Goal: Task Accomplishment & Management: Manage account settings

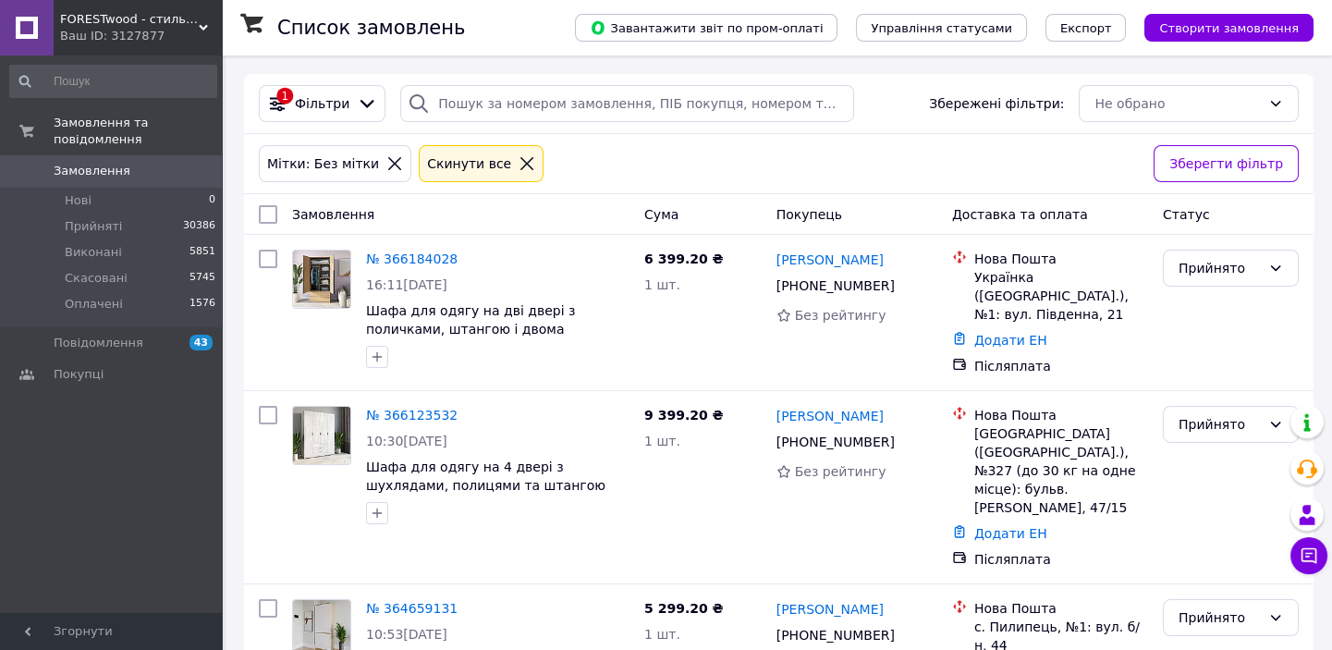
click at [519, 166] on icon at bounding box center [527, 163] width 17 height 17
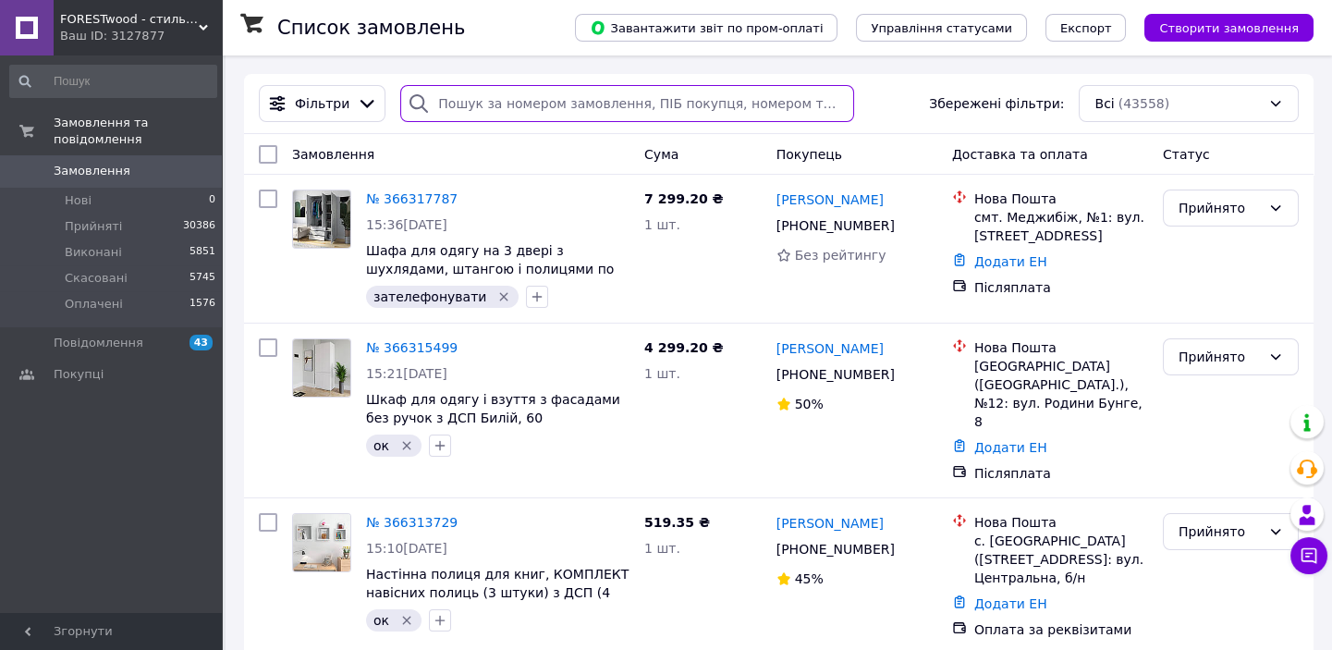
click at [461, 93] on input "search" at bounding box center [627, 103] width 454 height 37
paste input "[PHONE_NUMBER]"
type input "[PHONE_NUMBER]"
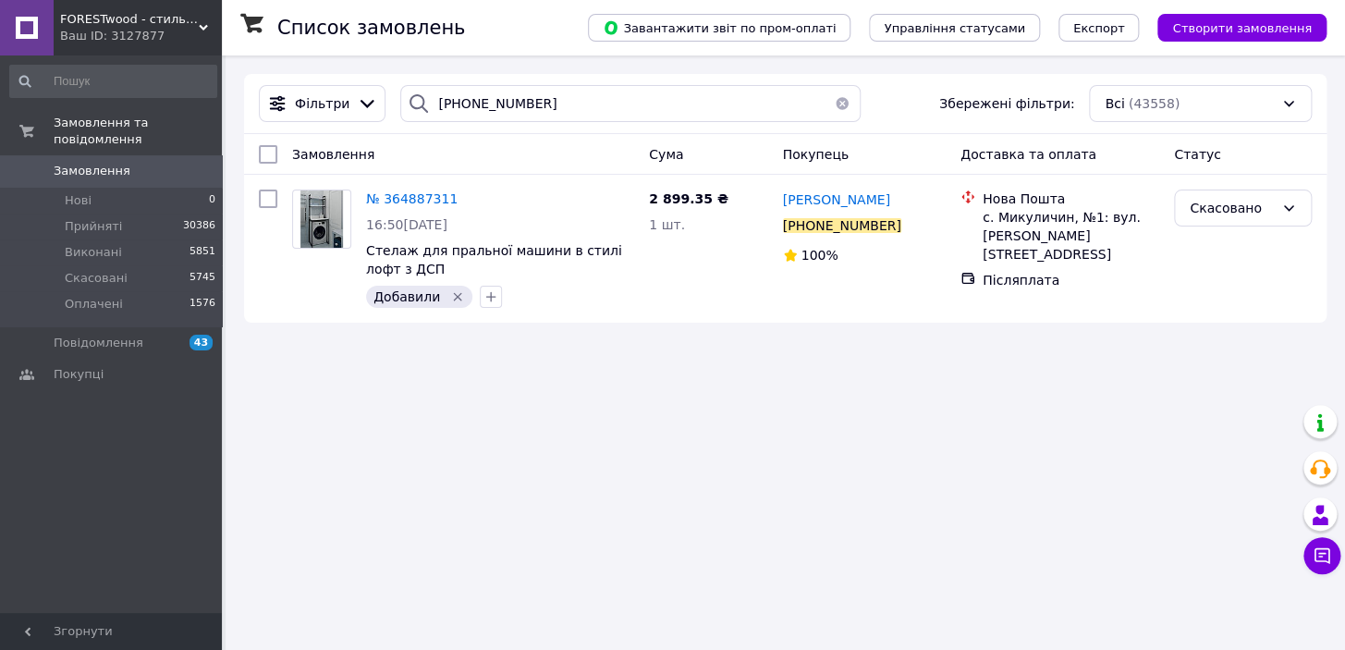
click at [831, 104] on button "button" at bounding box center [842, 103] width 37 height 37
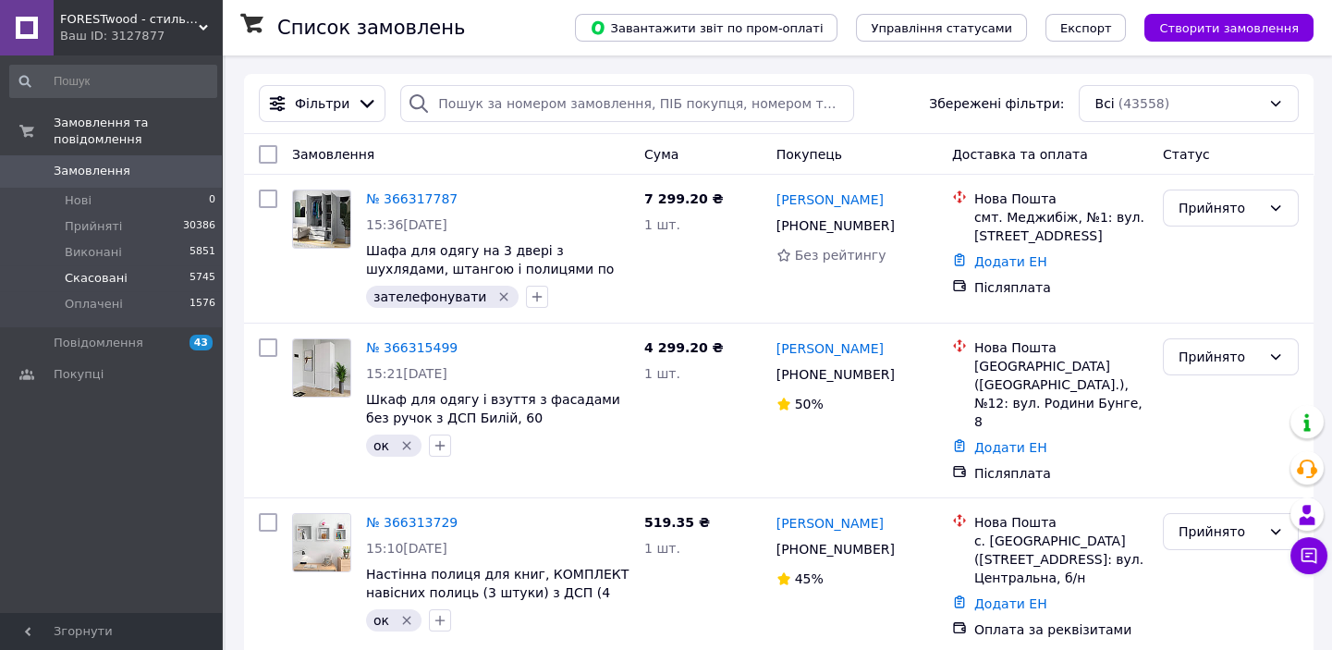
click at [97, 270] on span "Скасовані" at bounding box center [96, 278] width 63 height 17
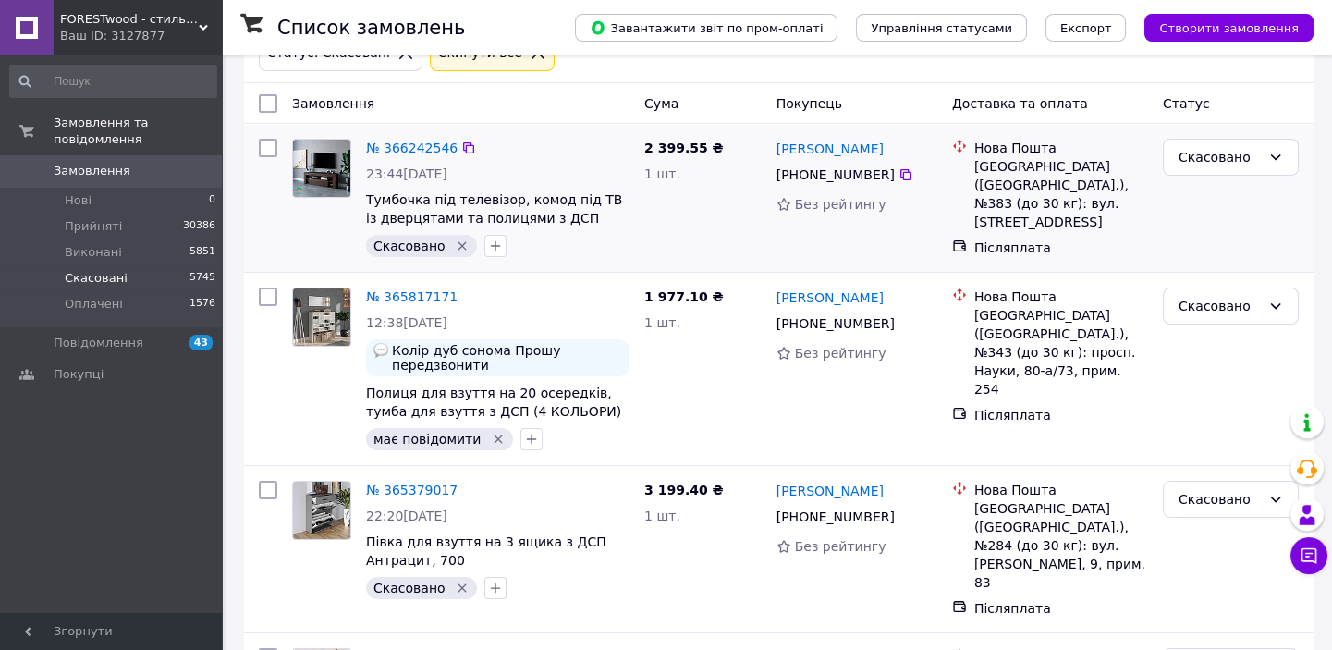
scroll to position [167, 0]
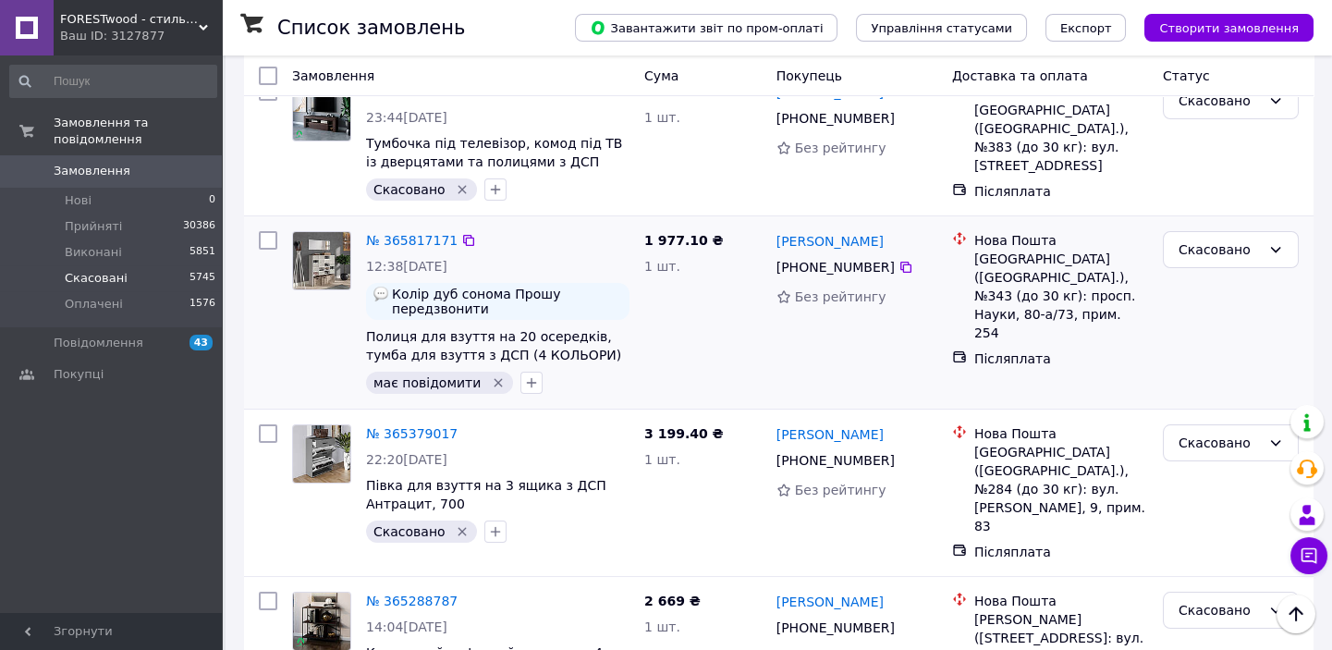
click at [491, 384] on icon "Видалити мітку" at bounding box center [498, 382] width 15 height 15
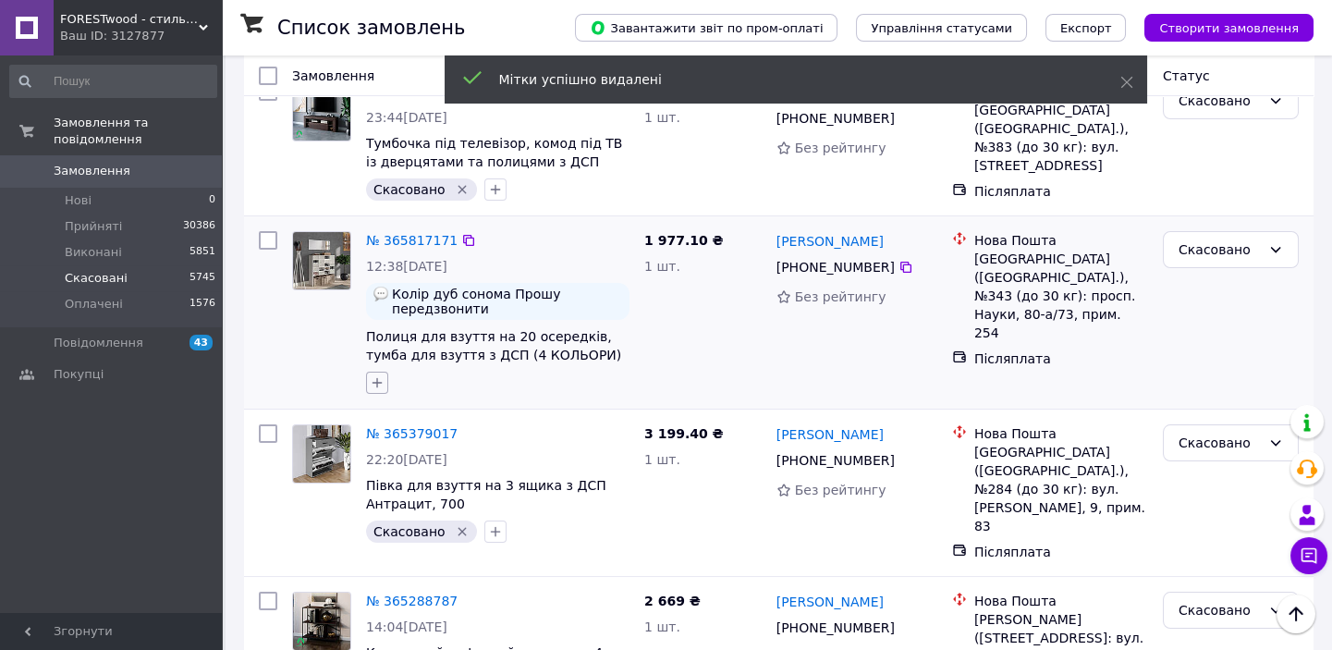
click at [380, 382] on icon "button" at bounding box center [377, 383] width 10 height 10
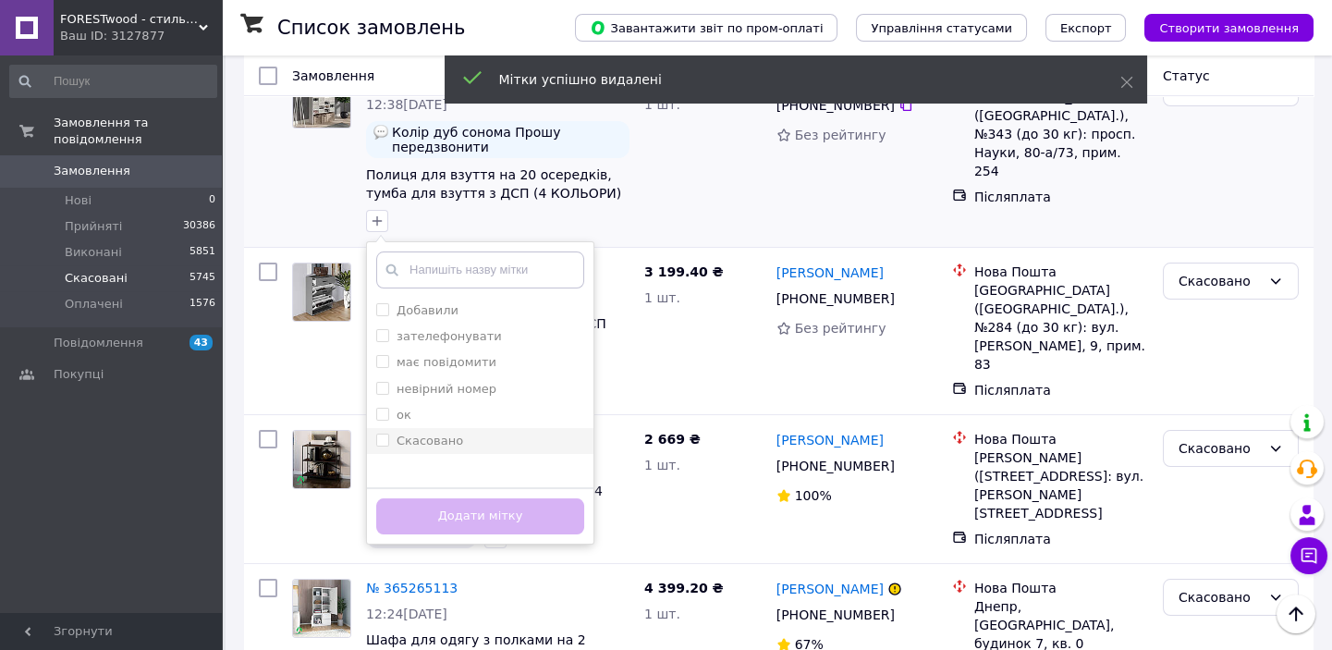
scroll to position [336, 0]
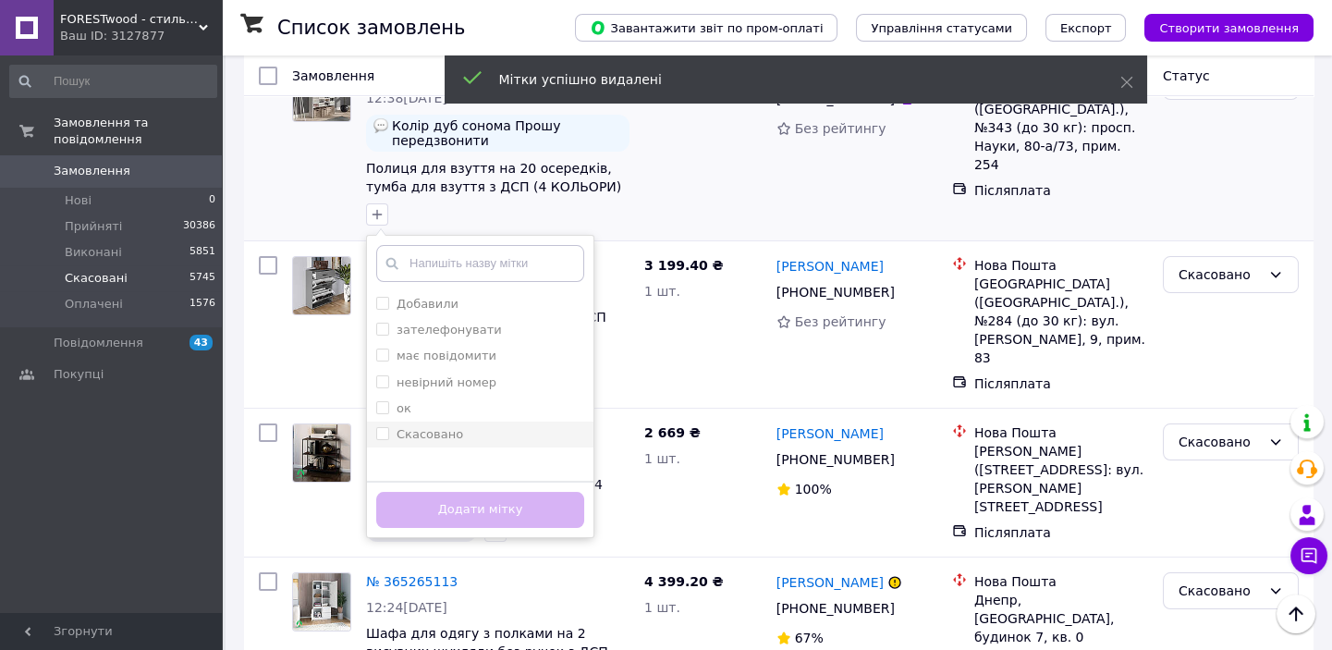
click at [429, 434] on label "Скасовано" at bounding box center [430, 434] width 67 height 14
checkbox input "true"
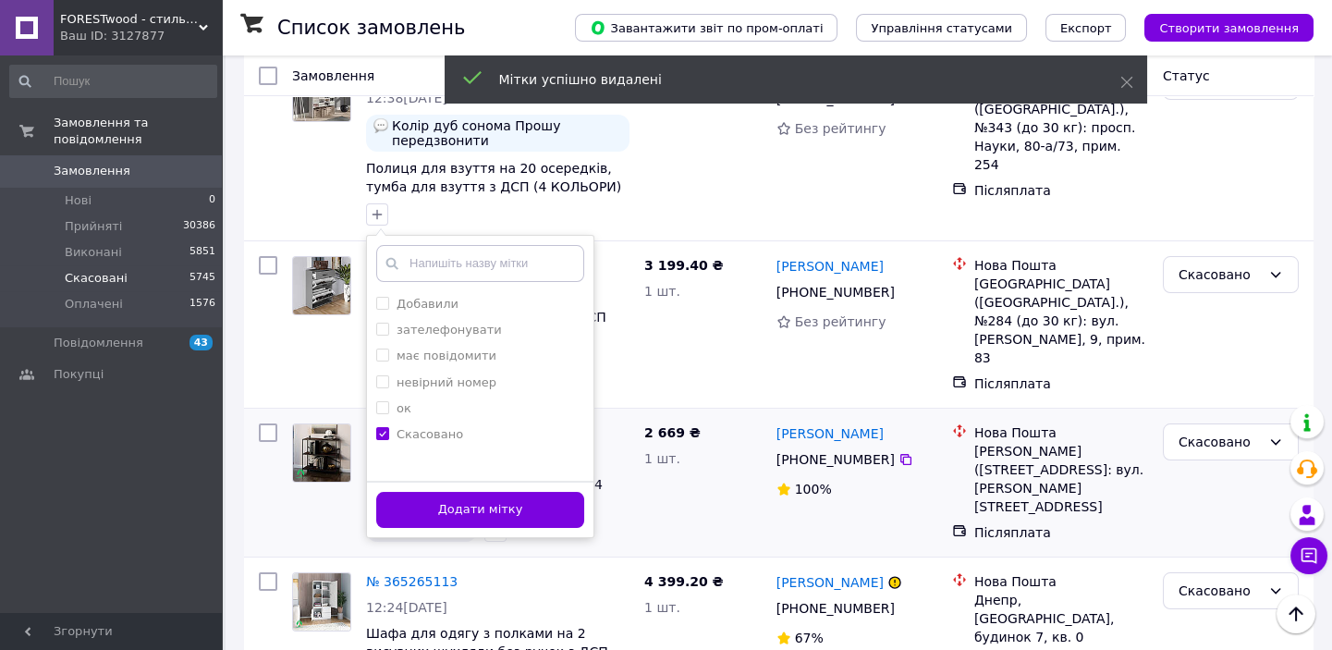
click at [462, 508] on button "Додати мітку" at bounding box center [480, 510] width 208 height 36
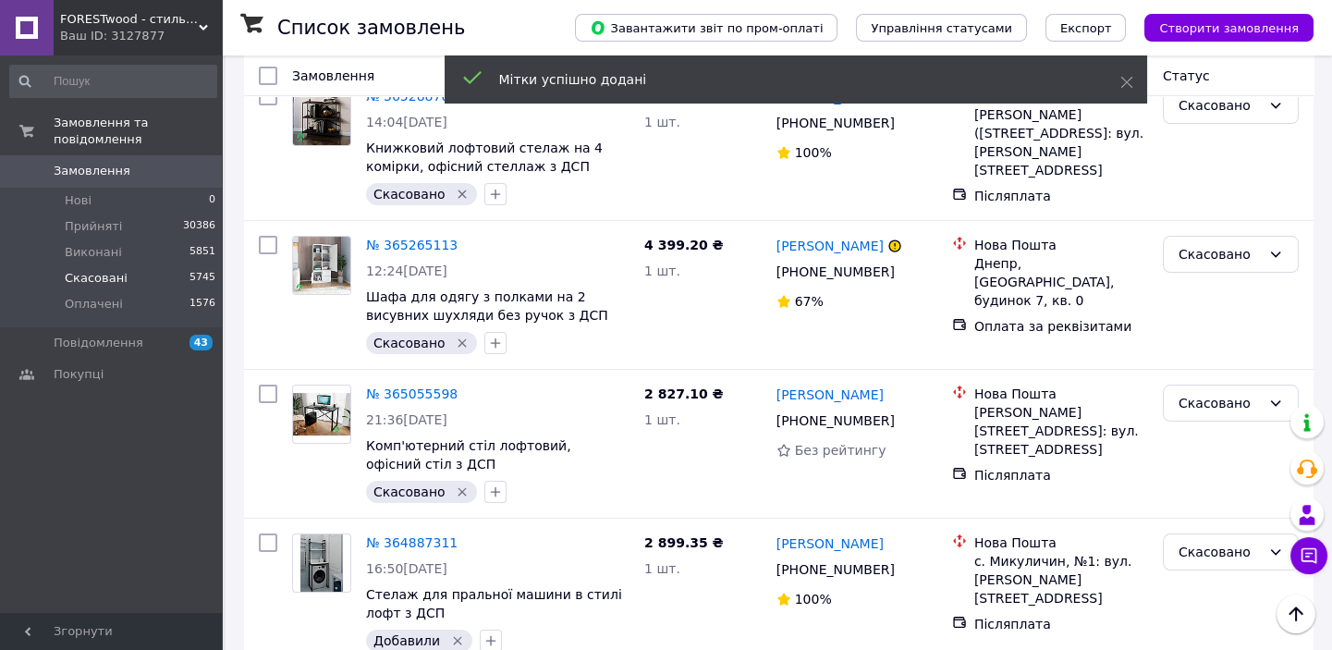
scroll to position [756, 0]
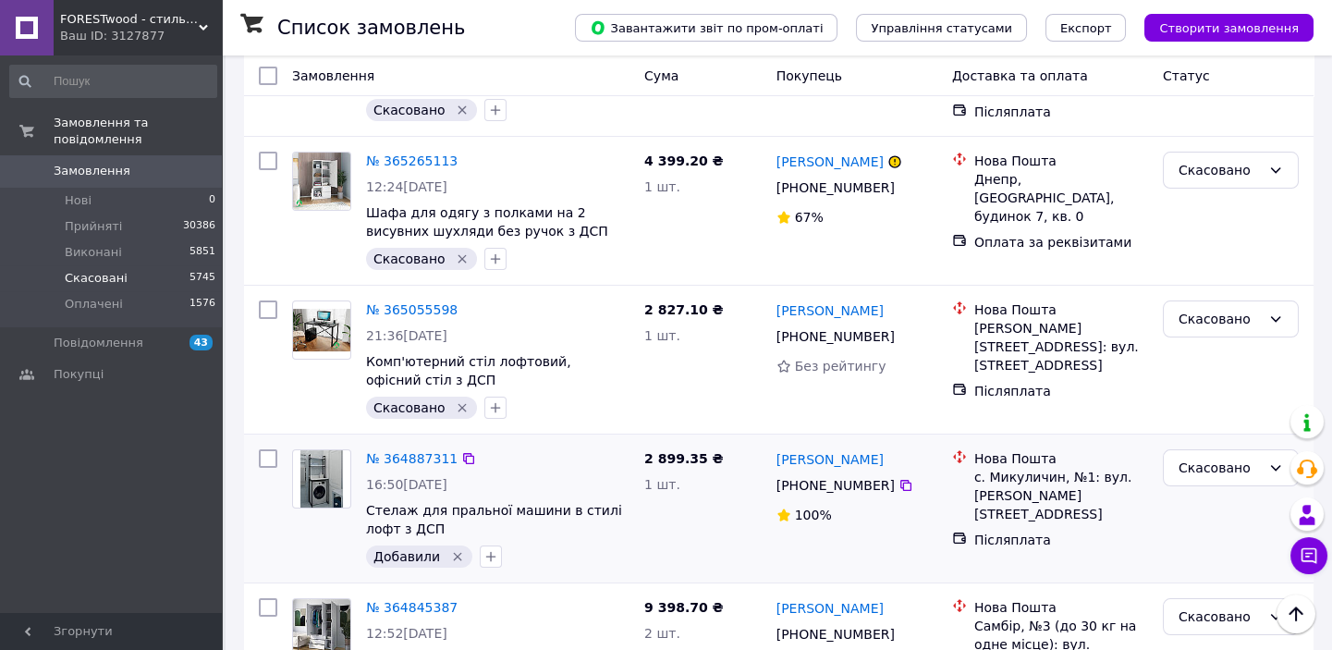
click at [451, 549] on icon "Видалити мітку" at bounding box center [457, 556] width 15 height 15
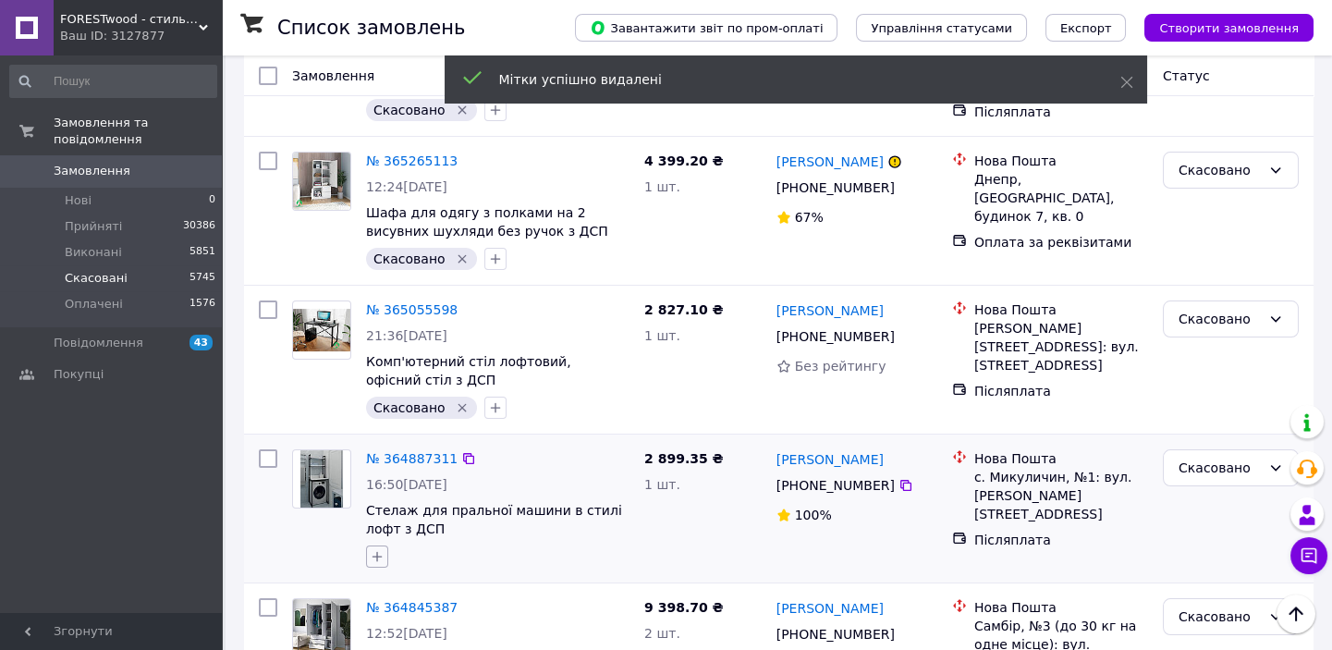
click at [382, 549] on icon "button" at bounding box center [377, 556] width 15 height 15
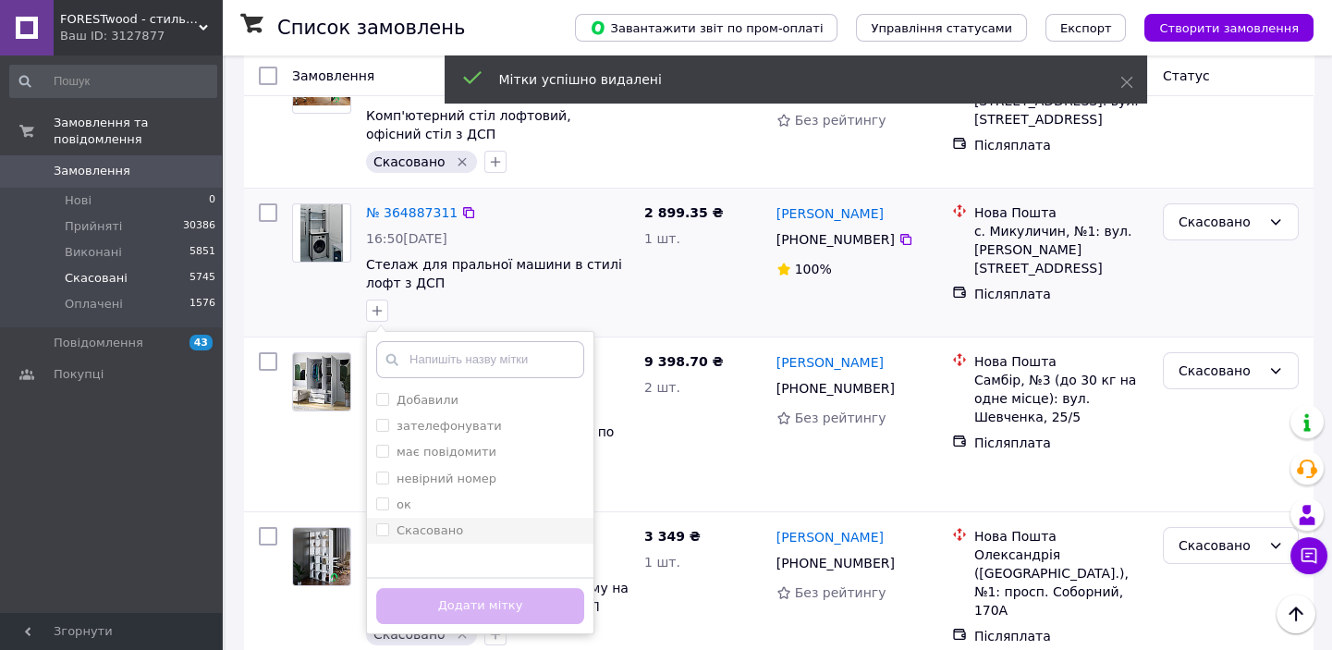
scroll to position [1007, 0]
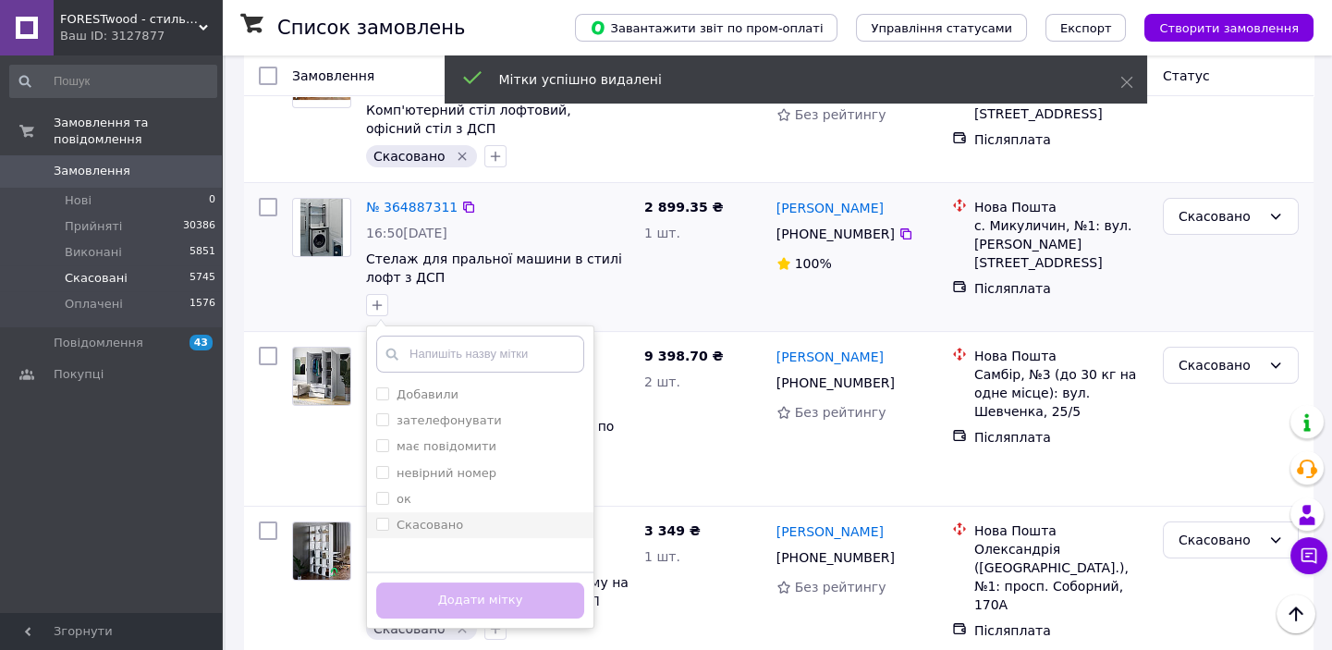
click at [434, 516] on ul "Добавили зателефонувати має повідомити невірний номер ок Скасовано" at bounding box center [480, 474] width 226 height 185
click at [463, 517] on div "Скасовано" at bounding box center [480, 525] width 208 height 17
checkbox input "true"
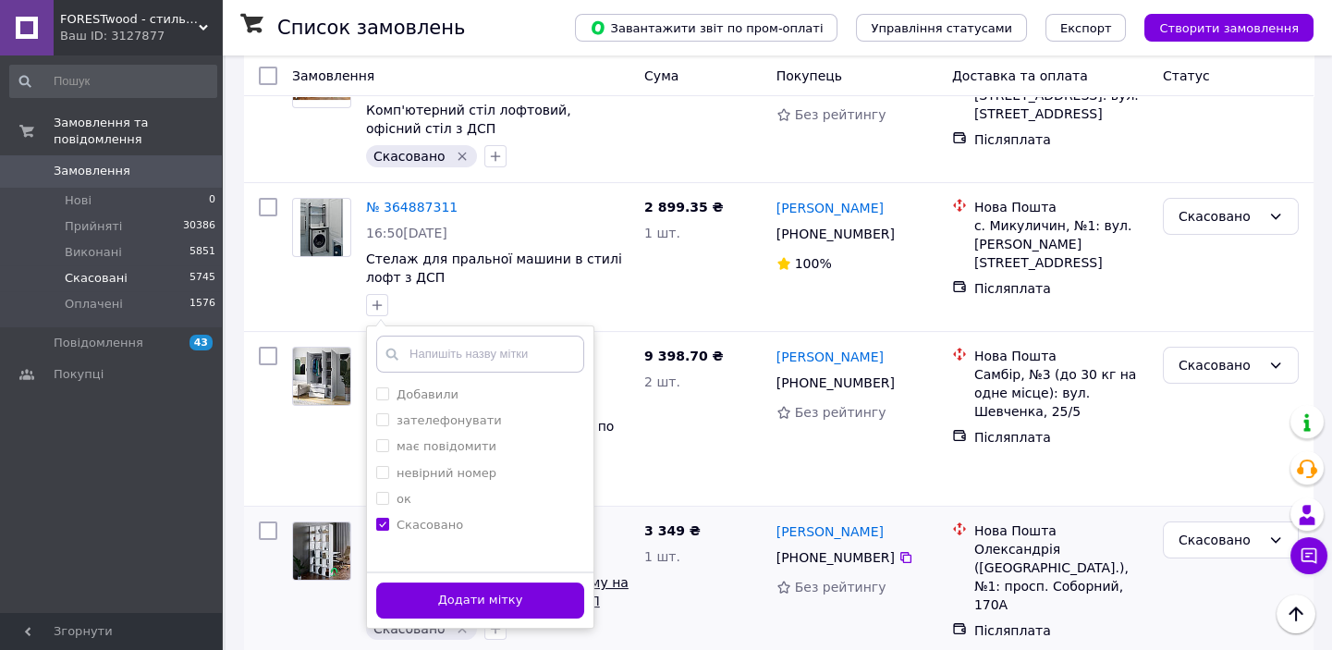
click at [488, 586] on button "Додати мітку" at bounding box center [480, 600] width 208 height 36
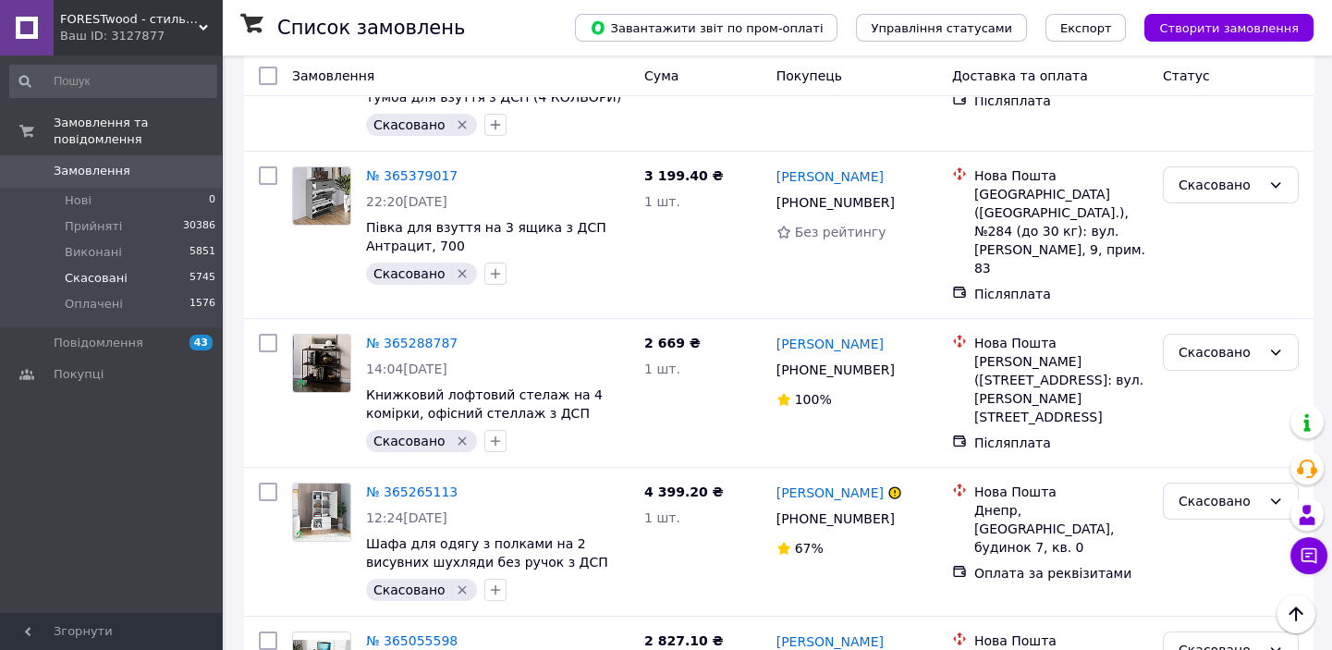
scroll to position [0, 0]
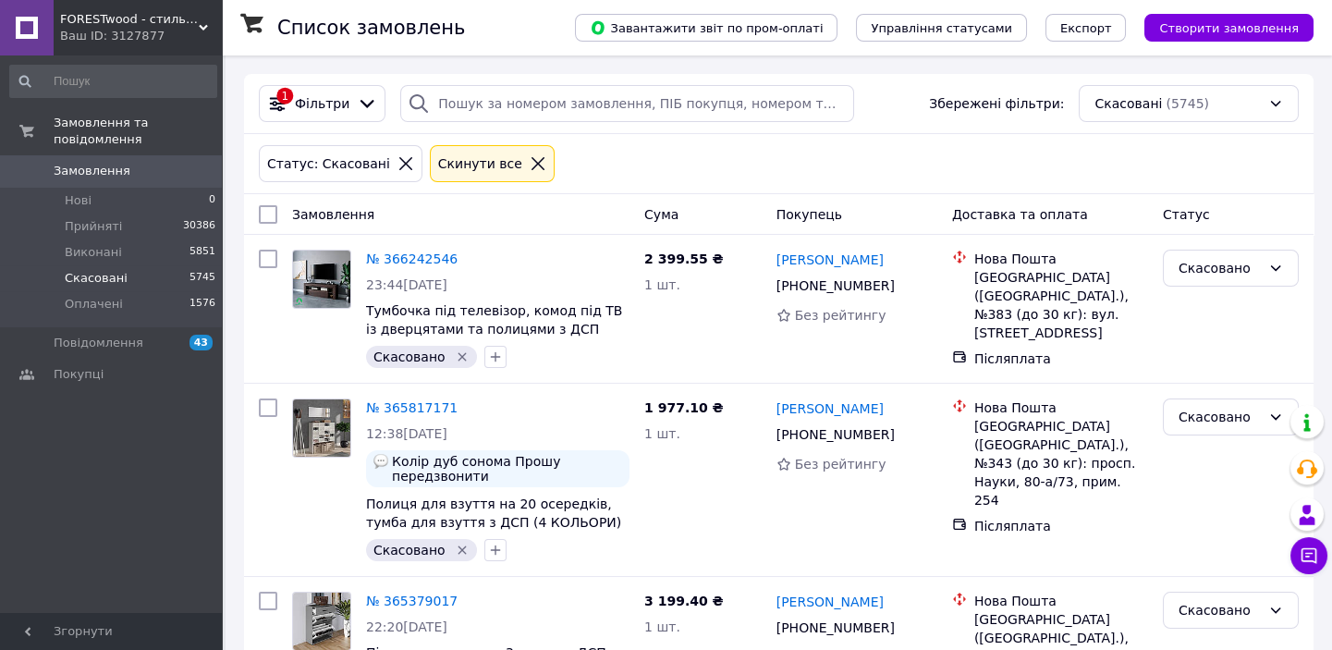
click at [530, 165] on icon at bounding box center [538, 163] width 17 height 17
